Goal: Task Accomplishment & Management: Complete application form

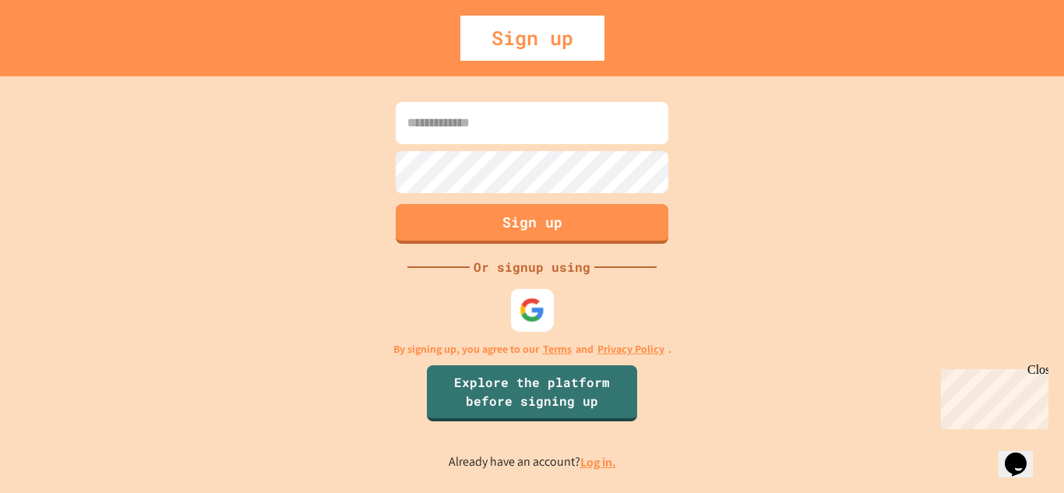
click at [524, 310] on img at bounding box center [533, 310] width 26 height 26
click at [523, 315] on img at bounding box center [533, 310] width 26 height 26
click at [540, 298] on img at bounding box center [533, 310] width 26 height 26
click at [534, 299] on img at bounding box center [533, 310] width 26 height 26
click at [507, 288] on div "Sign up Or signup using By signing up, you agree to our Terms and Privacy Polic…" at bounding box center [532, 284] width 1064 height 417
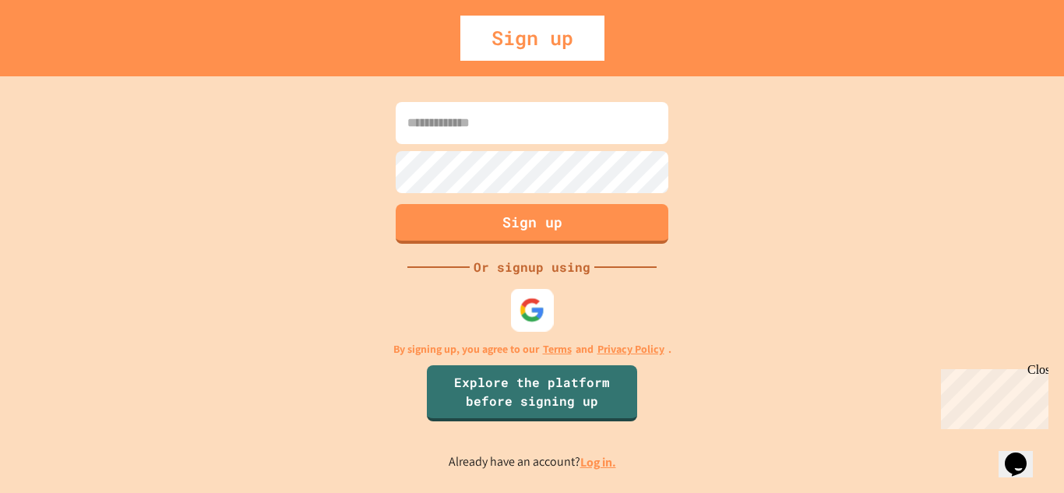
click at [524, 297] on img at bounding box center [533, 310] width 26 height 26
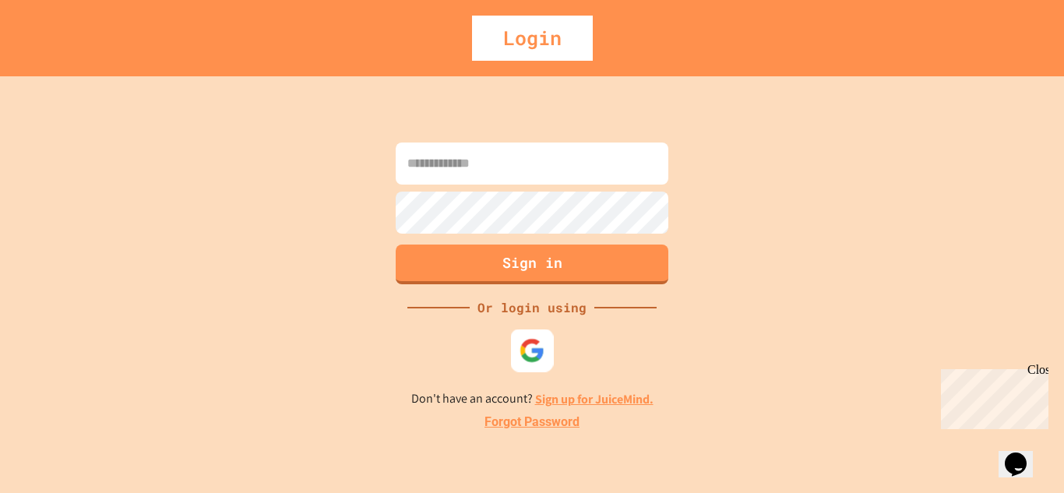
click at [535, 344] on img at bounding box center [533, 350] width 26 height 26
